Goal: Information Seeking & Learning: Learn about a topic

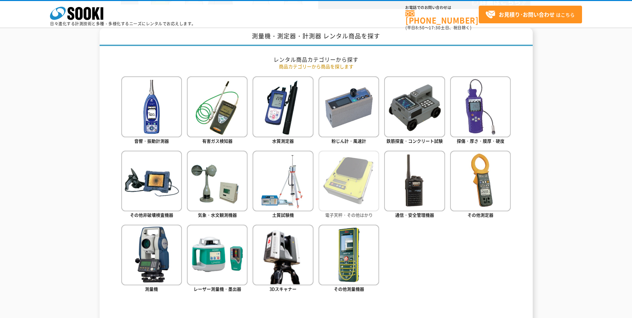
scroll to position [300, 0]
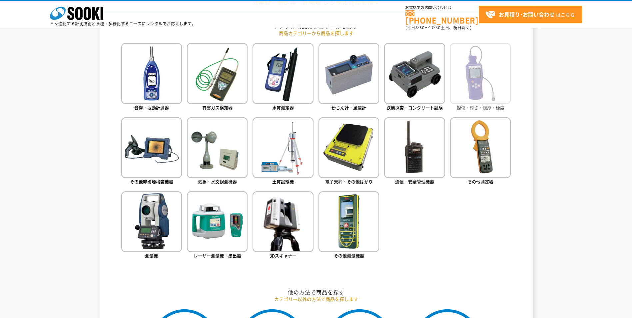
click at [477, 71] on img at bounding box center [480, 73] width 61 height 61
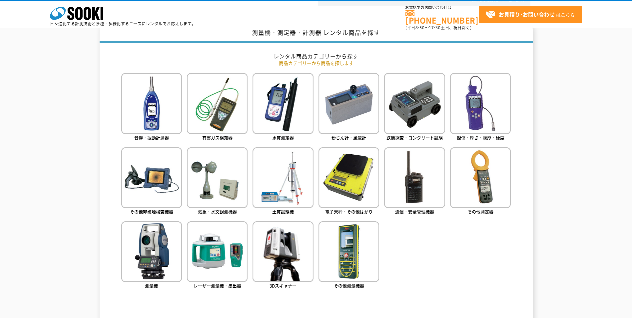
scroll to position [280, 0]
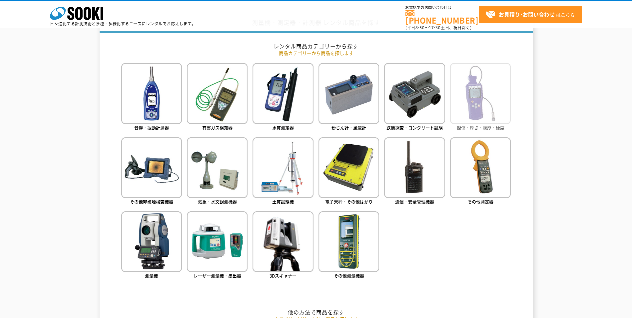
click at [489, 85] on img at bounding box center [480, 93] width 61 height 61
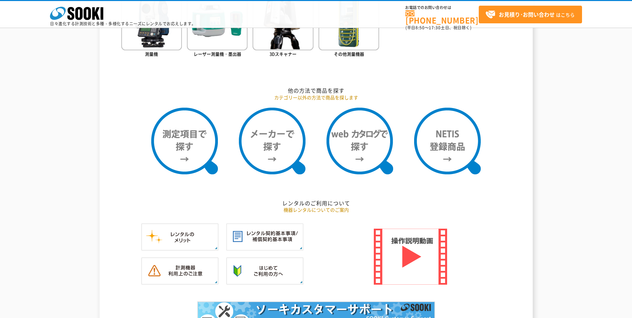
scroll to position [479, 0]
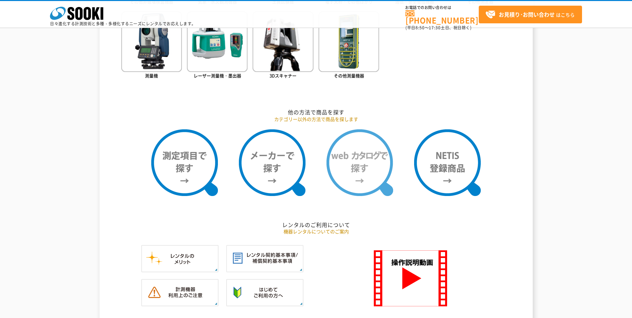
click at [358, 180] on img at bounding box center [359, 162] width 67 height 67
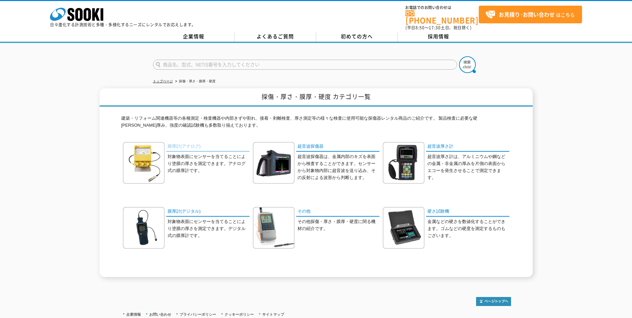
click at [190, 142] on link "膜厚計(アナログ)" at bounding box center [207, 147] width 83 height 10
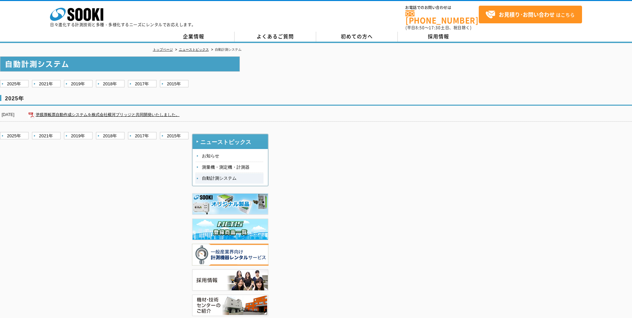
click at [218, 176] on link "自動計測システム" at bounding box center [229, 178] width 68 height 10
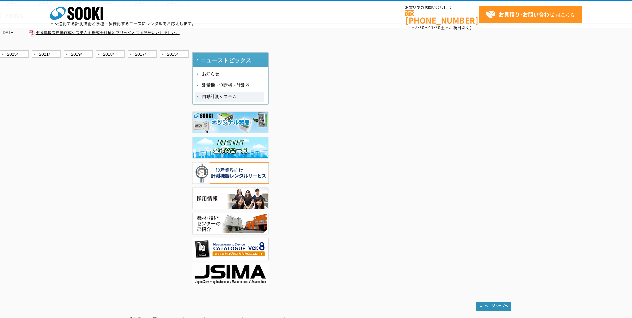
scroll to position [67, 0]
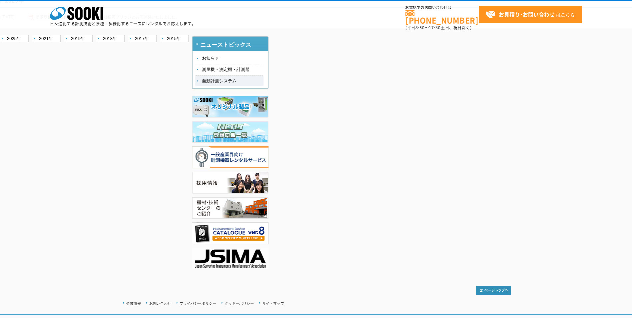
click at [221, 133] on img at bounding box center [230, 132] width 77 height 22
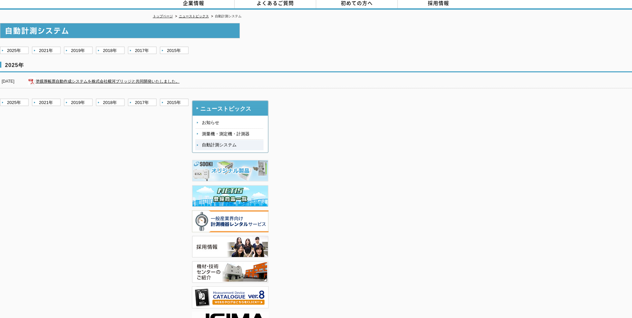
click at [222, 167] on img at bounding box center [230, 171] width 77 height 22
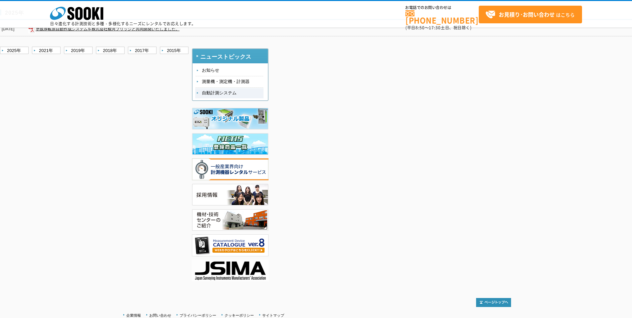
scroll to position [67, 0]
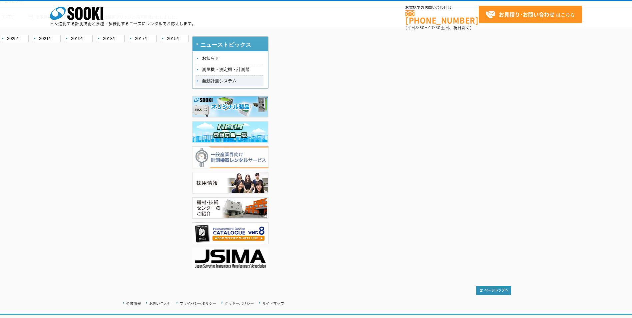
click at [249, 155] on img at bounding box center [230, 157] width 77 height 22
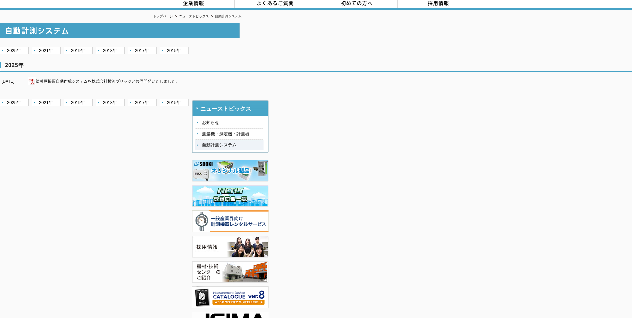
scroll to position [0, 0]
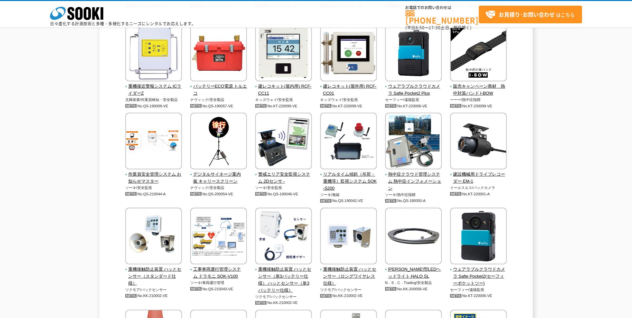
scroll to position [1432, 0]
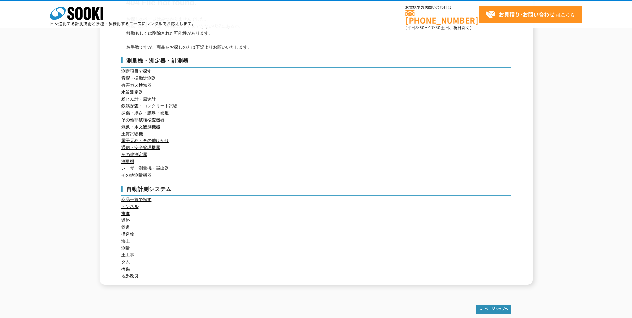
scroll to position [33, 0]
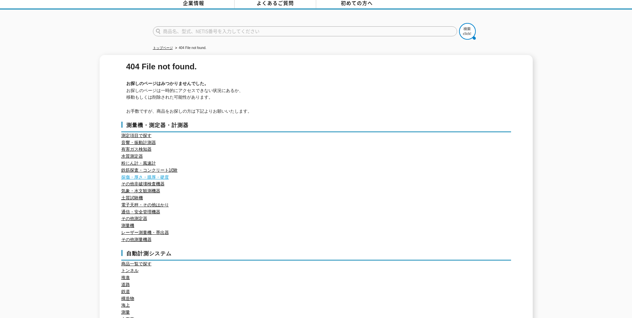
click at [133, 174] on link "探傷・厚さ・膜厚・硬度" at bounding box center [145, 176] width 48 height 5
